Goal: Find specific page/section: Find specific page/section

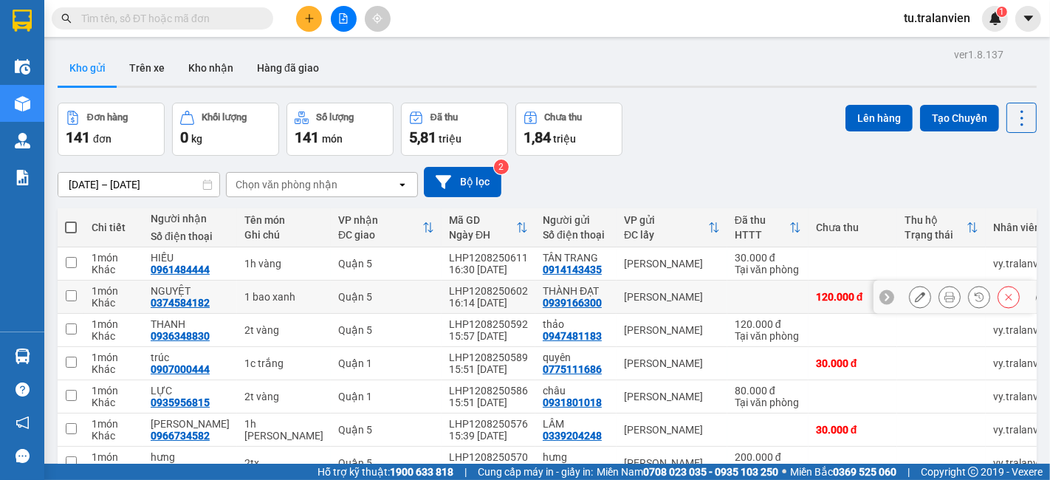
click at [92, 282] on td "1 món Khác" at bounding box center [113, 296] width 59 height 33
checkbox input "true"
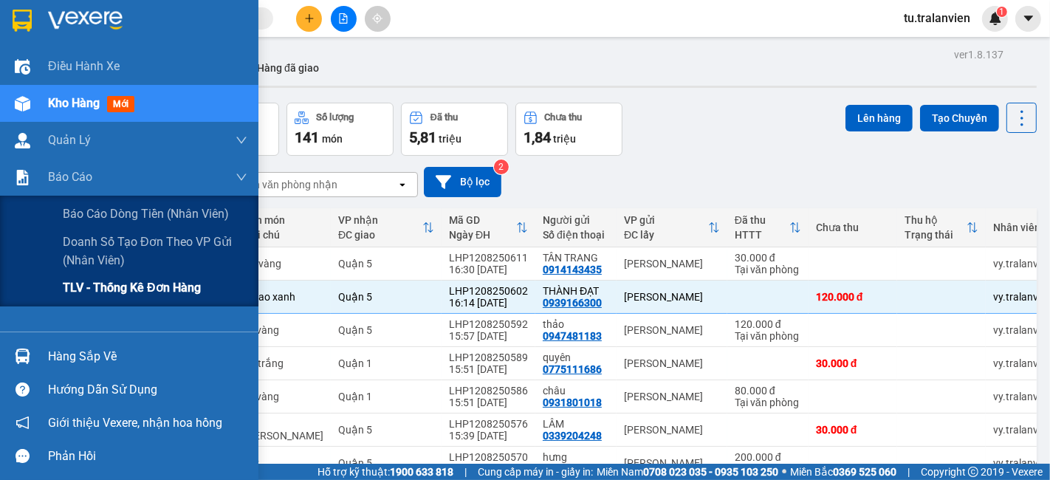
click at [72, 276] on div "TLV - Thống kê đơn hàng" at bounding box center [155, 287] width 185 height 37
